Goal: Transaction & Acquisition: Download file/media

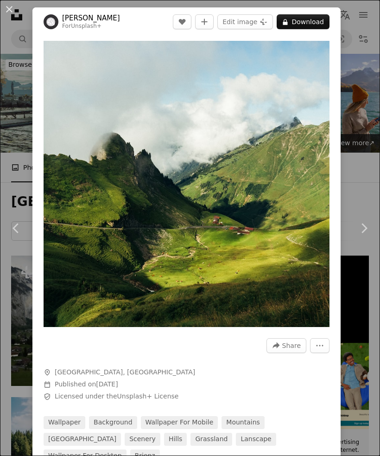
scroll to position [534, 0]
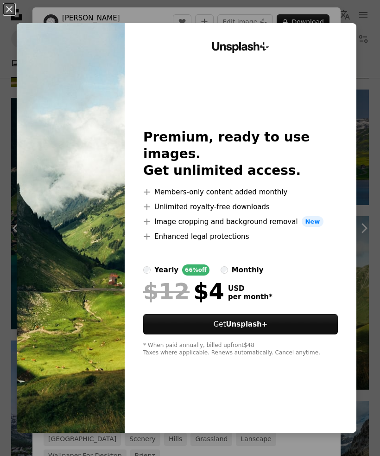
click at [356, 203] on div "Unsplash+ Premium, ready to use images. Get unlimited access. A plus sign Membe…" at bounding box center [241, 227] width 232 height 409
click at [13, 8] on button "An X shape" at bounding box center [9, 9] width 11 height 11
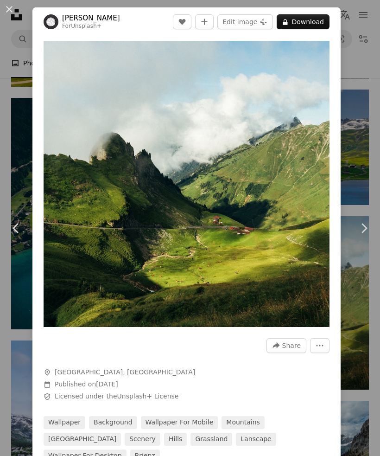
click at [298, 144] on img "Zoom in on this image" at bounding box center [187, 184] width 286 height 286
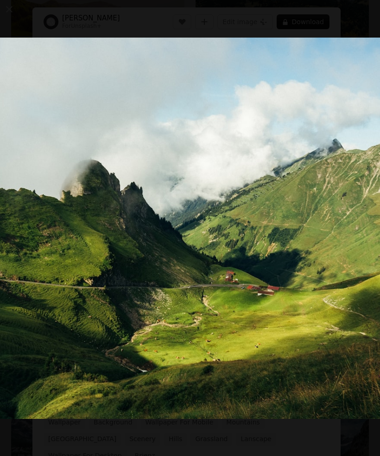
click at [309, 64] on button "Zoom out on this image" at bounding box center [190, 228] width 381 height 457
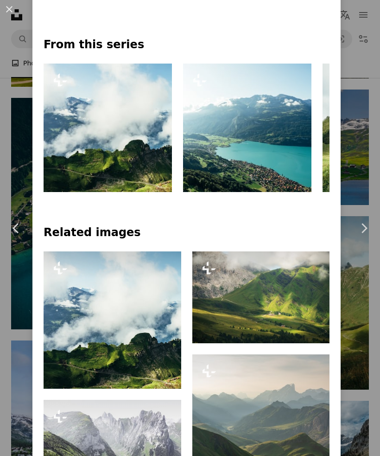
scroll to position [458, 0]
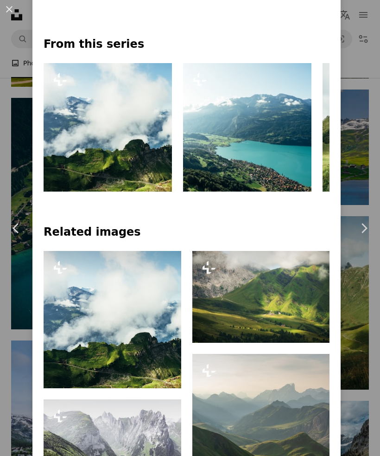
click at [13, 273] on link "Chevron left" at bounding box center [16, 228] width 32 height 89
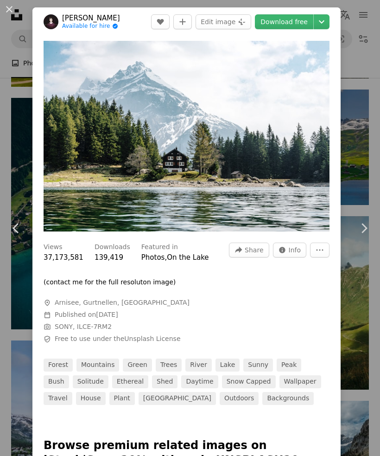
click at [305, 24] on link "Download free" at bounding box center [284, 21] width 58 height 15
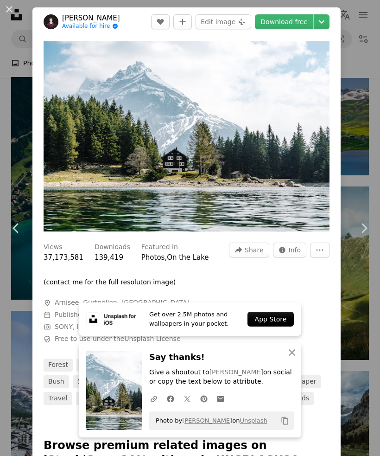
click at [356, 198] on div "An X shape Chevron left Chevron right Get over 2.5M photos and wallpapers in yo…" at bounding box center [190, 228] width 380 height 456
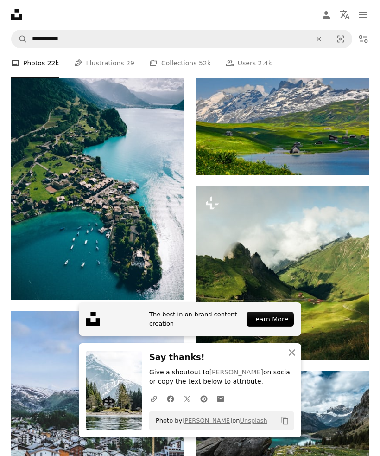
click at [325, 267] on img at bounding box center [282, 272] width 173 height 173
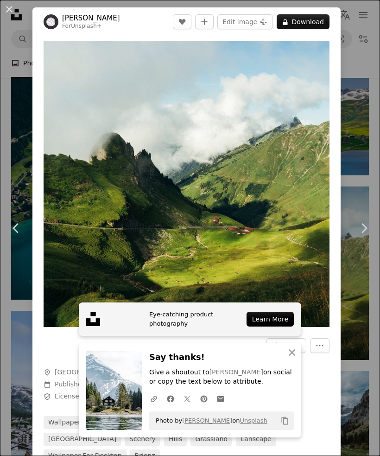
click at [352, 226] on link "Chevron right" at bounding box center [364, 228] width 32 height 89
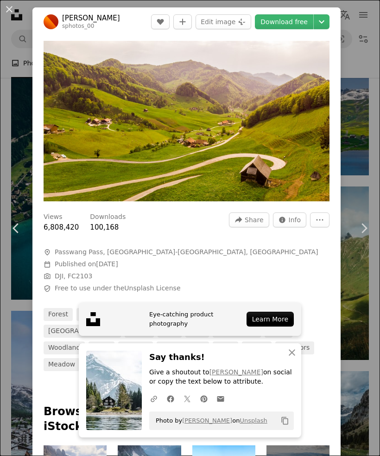
click at [354, 262] on link "Chevron right" at bounding box center [364, 228] width 32 height 89
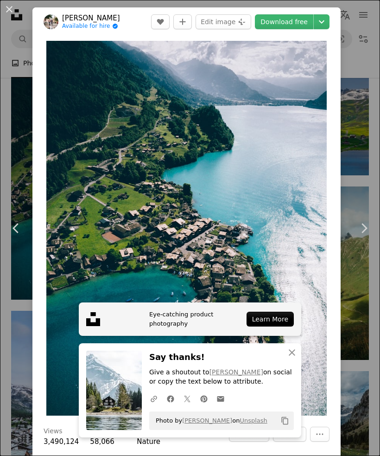
click at [9, 10] on button "An X shape" at bounding box center [9, 9] width 11 height 11
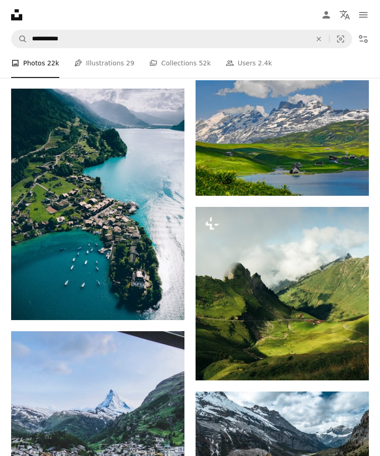
scroll to position [543, 0]
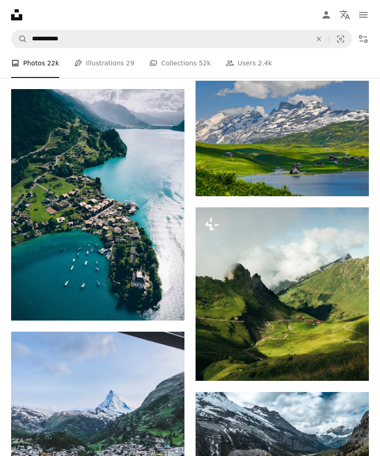
click at [288, 151] on img at bounding box center [282, 139] width 173 height 116
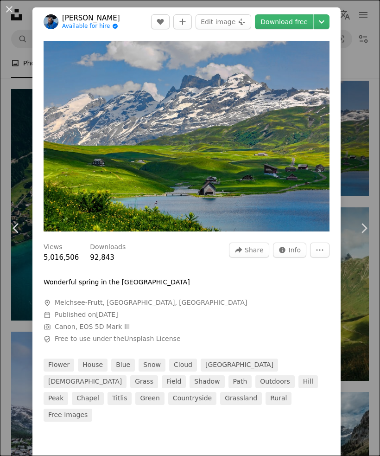
click at [302, 24] on link "Download free" at bounding box center [284, 21] width 58 height 15
click at [324, 22] on icon "Choose download size" at bounding box center [322, 21] width 6 height 3
click at [305, 20] on link "Download free" at bounding box center [284, 21] width 58 height 15
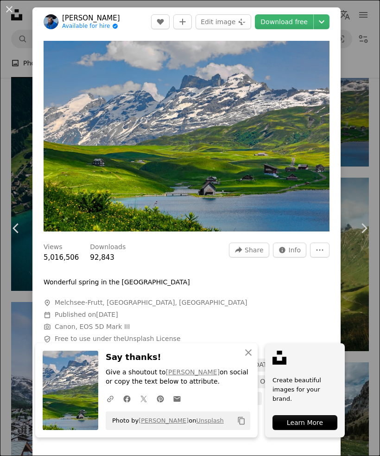
scroll to position [559, 0]
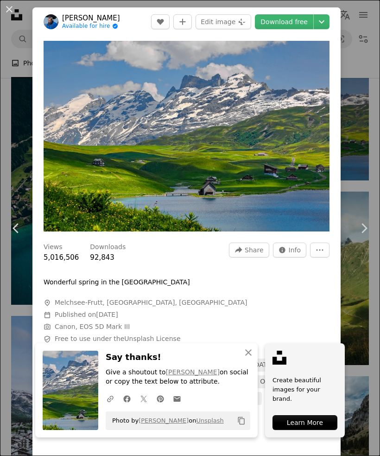
click at [82, 430] on img at bounding box center [71, 389] width 56 height 79
click at [293, 430] on div "Learn More" at bounding box center [305, 422] width 65 height 15
click at [22, 71] on div "An X shape Chevron left Chevron right An X shape Close Say thanks! Give a shout…" at bounding box center [190, 228] width 380 height 456
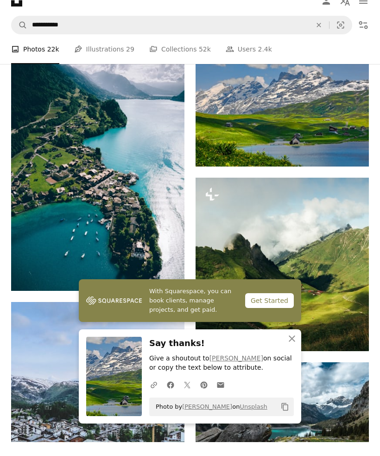
click at [11, 9] on icon "Unsplash logo Unsplash Home" at bounding box center [16, 15] width 19 height 19
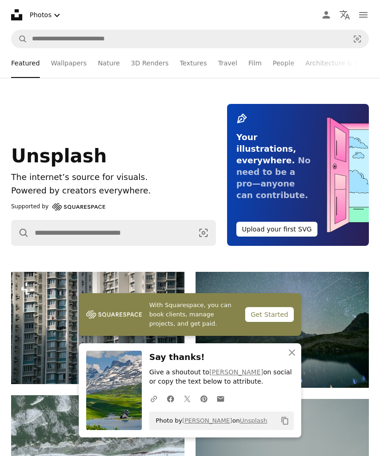
click at [108, 65] on link "Nature" at bounding box center [109, 63] width 22 height 30
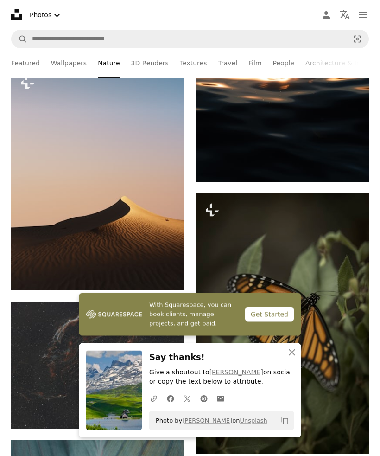
scroll to position [447, 0]
click at [291, 358] on icon "An X shape" at bounding box center [291, 352] width 11 height 11
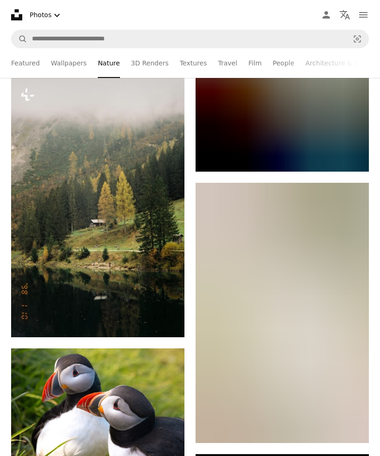
scroll to position [26197, 0]
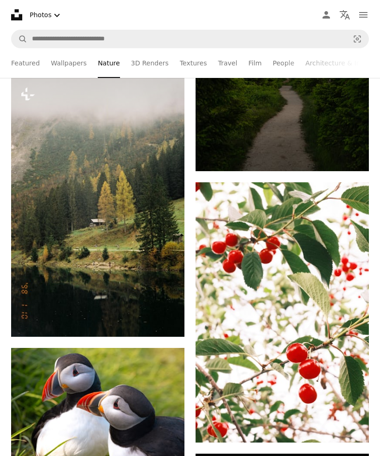
click at [70, 272] on img at bounding box center [97, 206] width 173 height 259
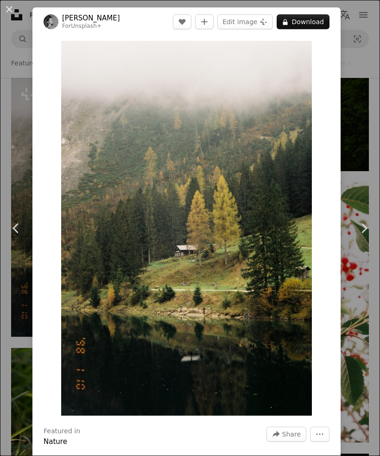
click at [20, 364] on div "An X shape Chevron left Chevron right [PERSON_NAME] For Unsplash+ A heart A plu…" at bounding box center [190, 228] width 380 height 456
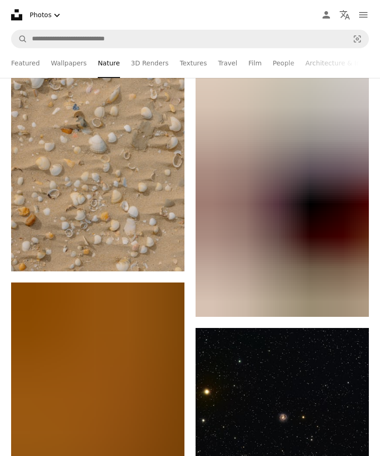
scroll to position [35187, 0]
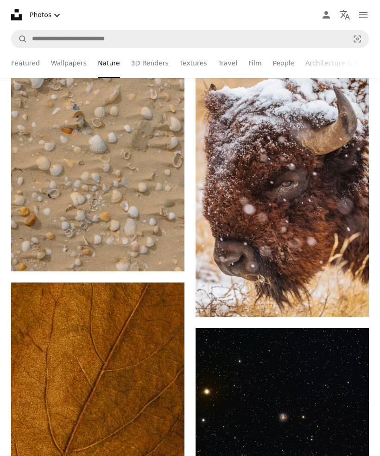
click at [152, 229] on img at bounding box center [97, 141] width 173 height 260
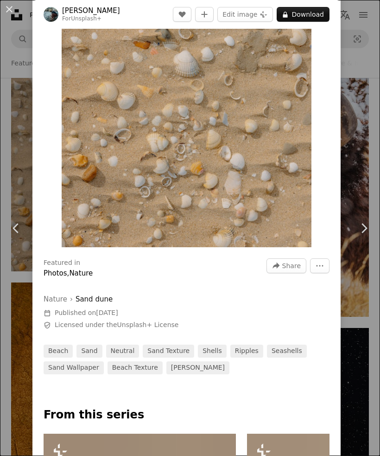
scroll to position [168, 0]
click at [31, 273] on link "Chevron left" at bounding box center [16, 228] width 32 height 89
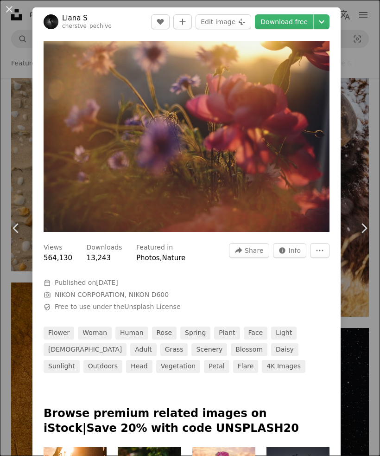
click at [11, 8] on button "An X shape" at bounding box center [9, 9] width 11 height 11
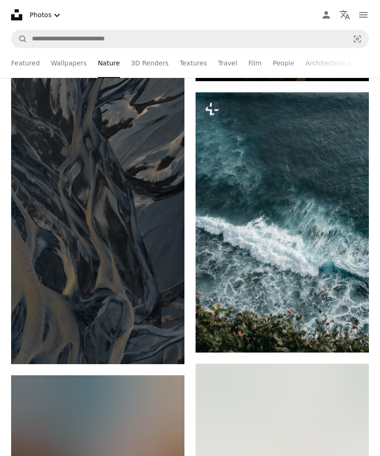
scroll to position [42408, 0]
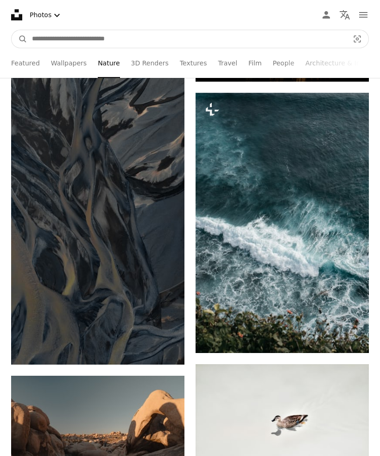
click at [300, 47] on input "Find visuals sitewide" at bounding box center [186, 39] width 319 height 18
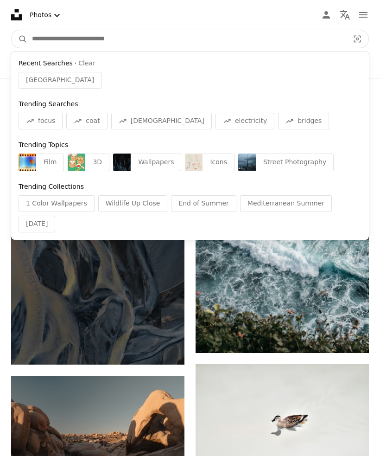
type input "*"
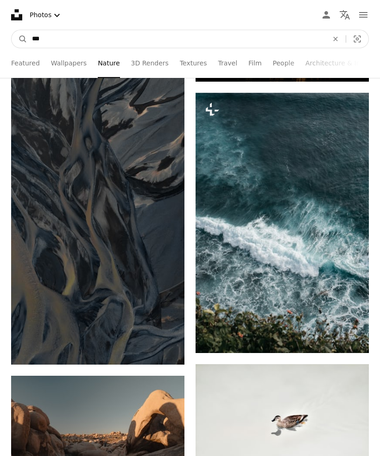
click at [44, 44] on input "***" at bounding box center [176, 39] width 298 height 18
type input "**"
click at [19, 39] on button "A magnifying glass" at bounding box center [20, 39] width 16 height 18
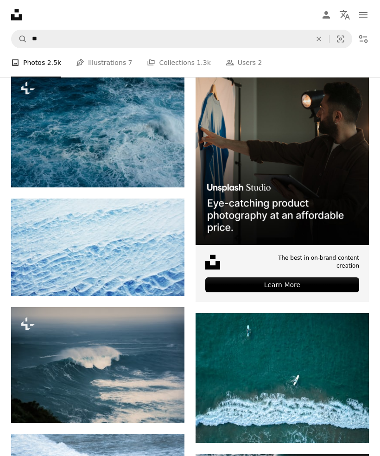
scroll to position [184, 0]
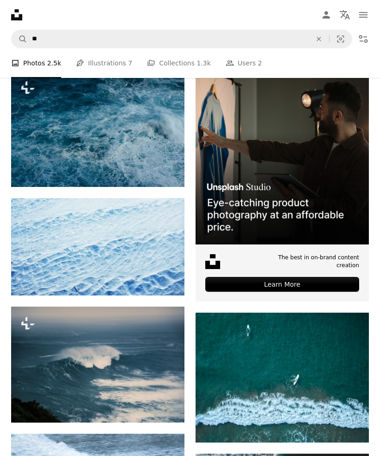
click at [346, 425] on link "Arrow pointing down" at bounding box center [350, 425] width 19 height 15
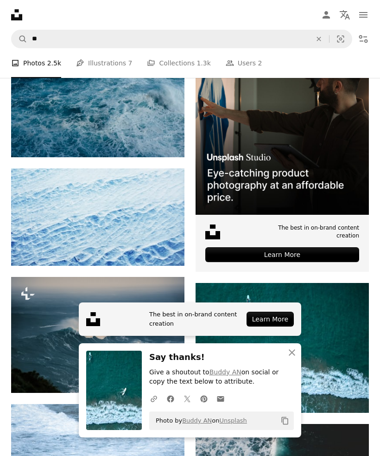
click at [124, 430] on img at bounding box center [114, 389] width 56 height 79
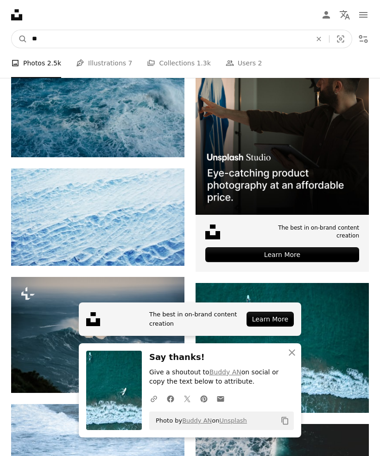
click at [306, 47] on input "**" at bounding box center [167, 39] width 281 height 18
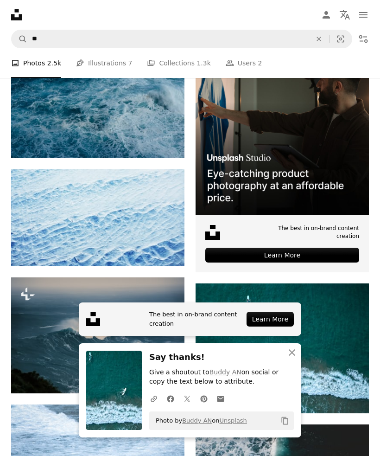
click at [317, 42] on icon "An X shape" at bounding box center [319, 38] width 20 height 7
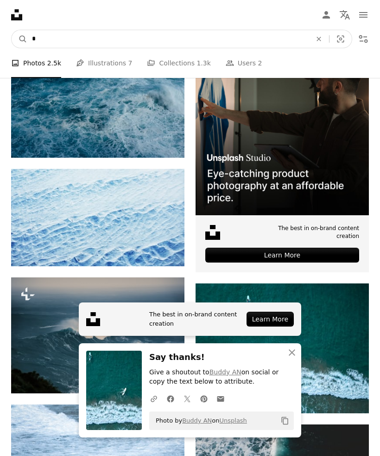
type input "*"
click at [19, 38] on button "A magnifying glass" at bounding box center [20, 39] width 16 height 18
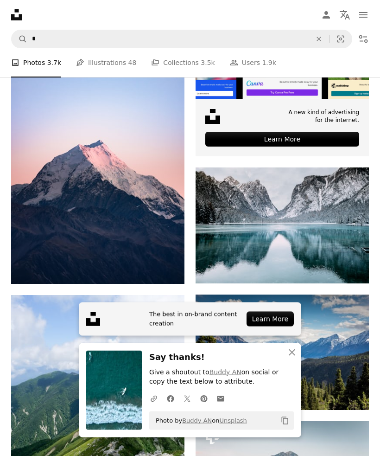
scroll to position [330, 0]
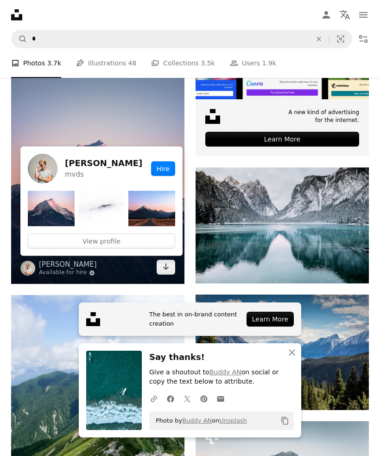
click at [164, 268] on icon "Arrow pointing down" at bounding box center [165, 266] width 7 height 11
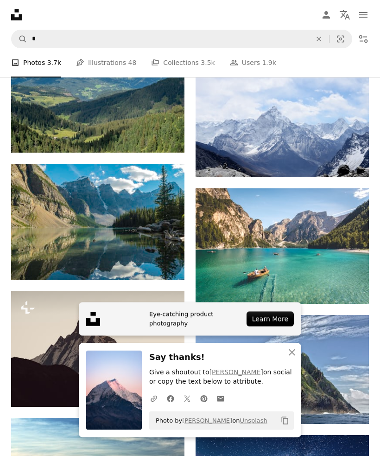
scroll to position [815, 0]
click at [346, 165] on link "Arrow pointing down" at bounding box center [350, 160] width 19 height 15
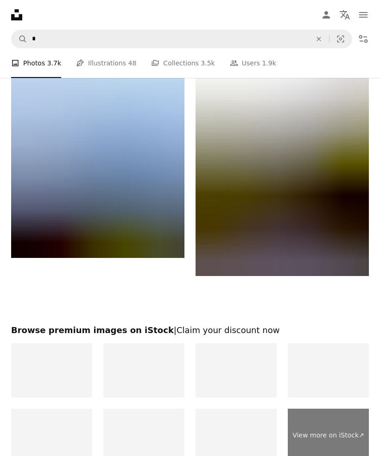
scroll to position [1881, 0]
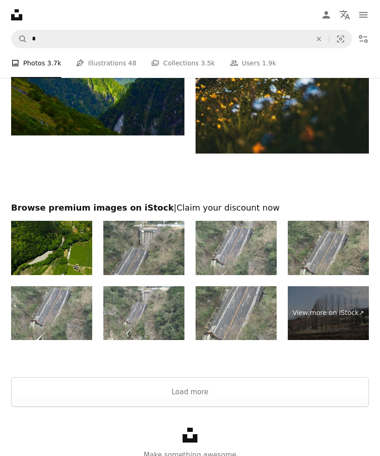
click at [317, 40] on icon "Find visuals sitewide" at bounding box center [319, 39] width 4 height 4
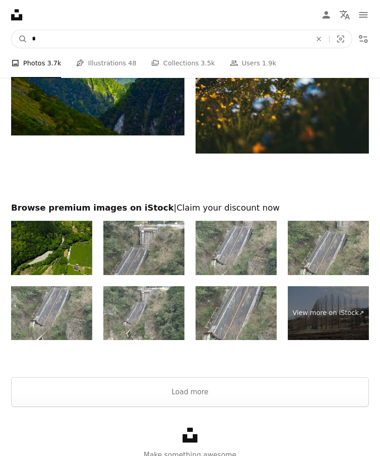
type input "*"
click at [19, 39] on button "A magnifying glass" at bounding box center [20, 39] width 16 height 18
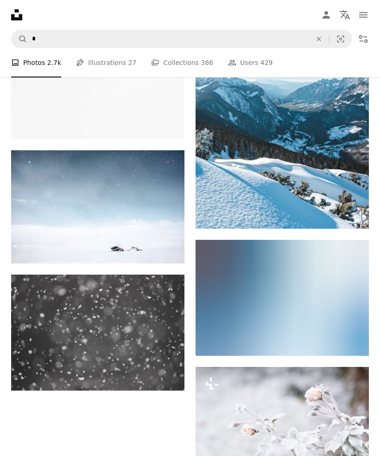
scroll to position [1514, 0]
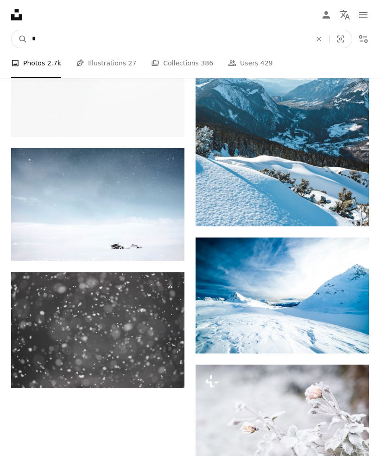
click at [91, 39] on input "*" at bounding box center [167, 39] width 281 height 18
type input "**"
click at [19, 39] on button "A magnifying glass" at bounding box center [20, 39] width 16 height 18
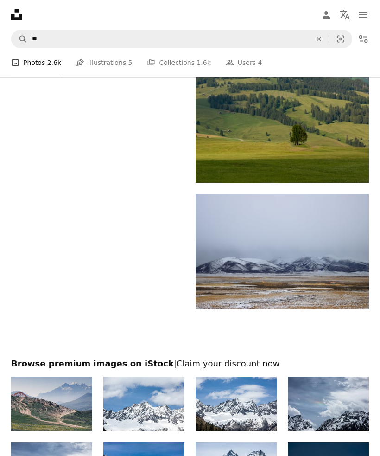
scroll to position [1897, 0]
